Goal: Task Accomplishment & Management: Manage account settings

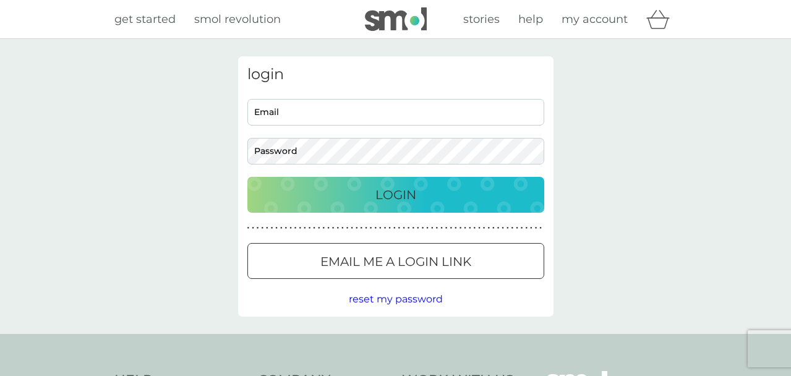
click at [360, 121] on input "Email" at bounding box center [395, 112] width 297 height 27
type input "[PERSON_NAME][EMAIL_ADDRESS][DOMAIN_NAME]"
click at [247, 177] on button "Login" at bounding box center [395, 195] width 297 height 36
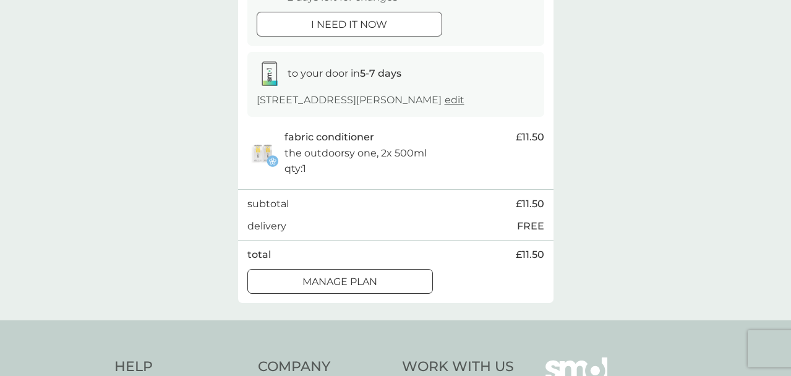
scroll to position [166, 0]
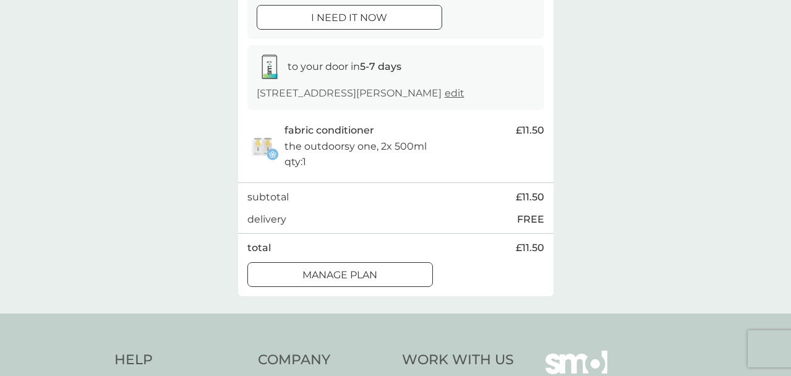
click at [410, 271] on div "Manage plan" at bounding box center [340, 275] width 184 height 16
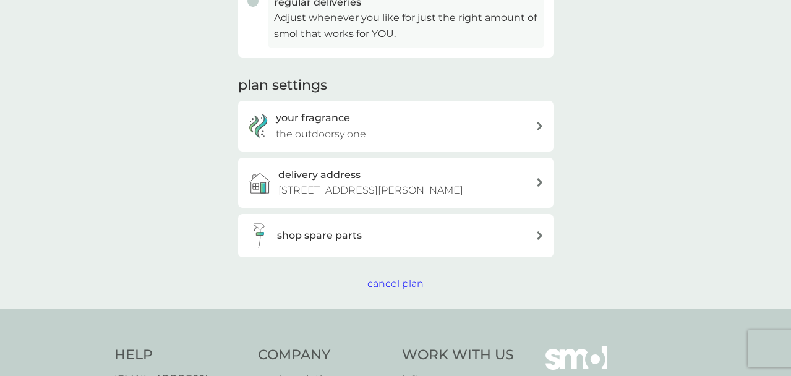
scroll to position [369, 0]
click at [406, 285] on span "cancel plan" at bounding box center [395, 282] width 56 height 12
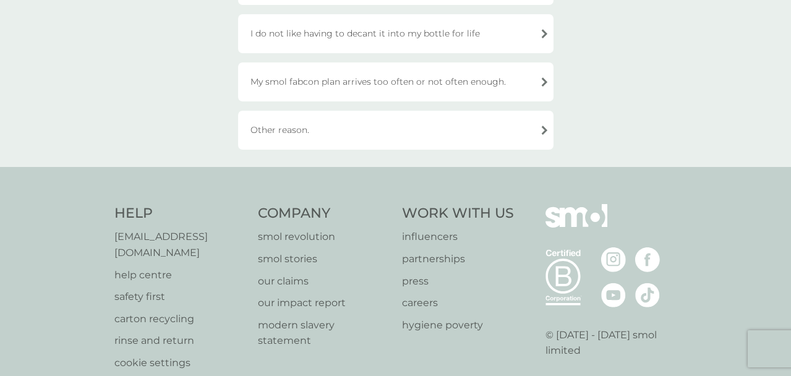
scroll to position [554, 0]
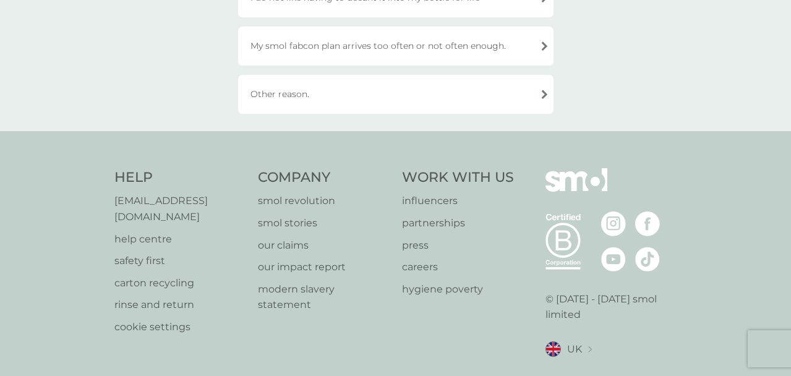
click at [424, 104] on div "Other reason." at bounding box center [395, 94] width 315 height 39
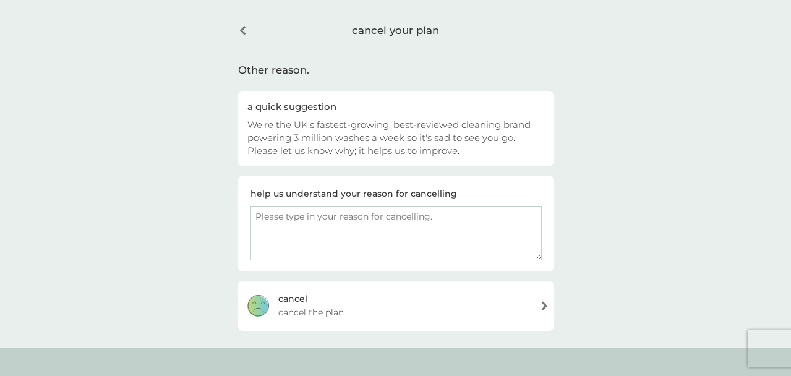
scroll to position [39, 0]
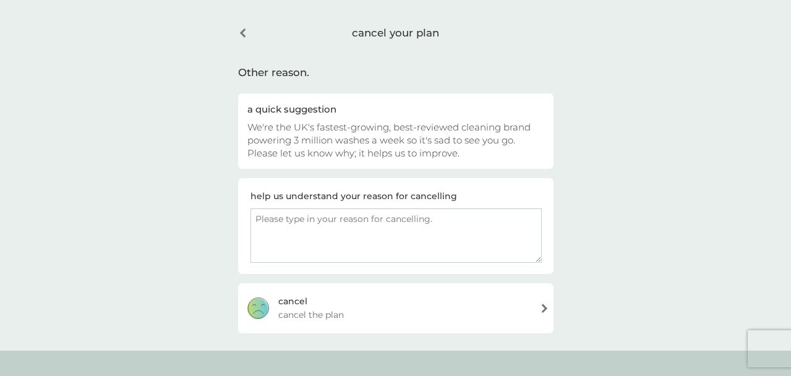
click at [380, 241] on textarea at bounding box center [395, 235] width 291 height 54
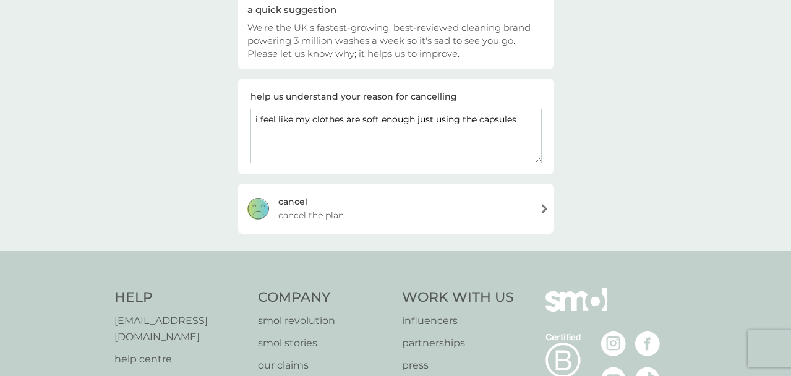
scroll to position [142, 0]
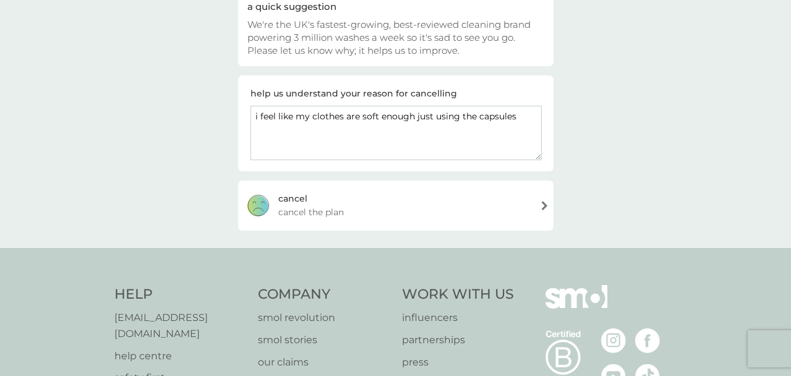
type textarea "i feel like my clothes are soft enough just using the capsules"
click at [634, 125] on div "cancel your plan Other reason. a quick suggestion We're the UK's fastest-growin…" at bounding box center [395, 72] width 791 height 351
click at [463, 197] on div "cancel cancel the plan" at bounding box center [395, 205] width 315 height 49
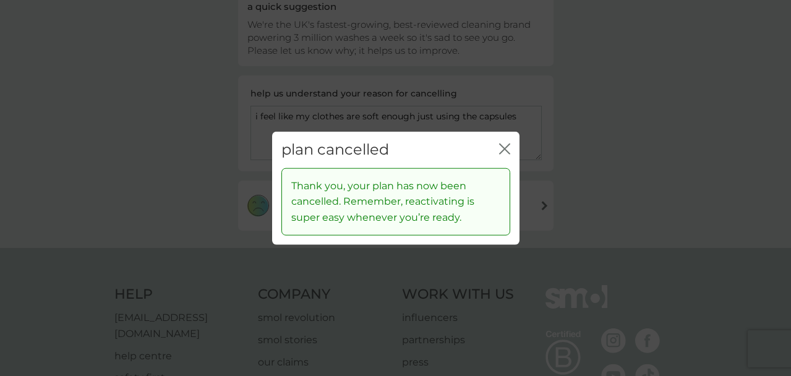
click at [502, 152] on icon "close" at bounding box center [502, 149] width 5 height 10
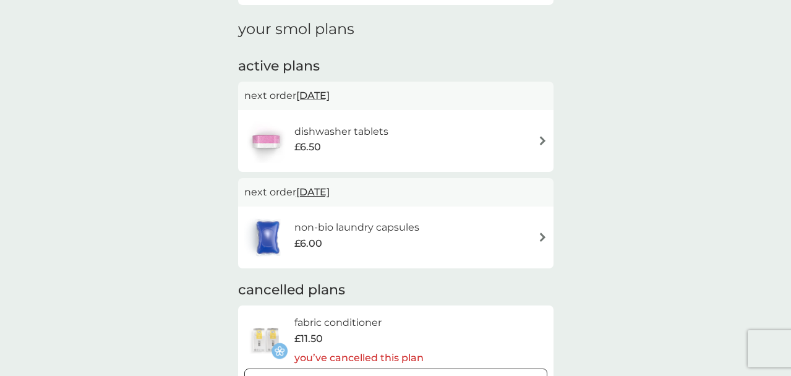
scroll to position [140, 0]
